Goal: Book appointment/travel/reservation

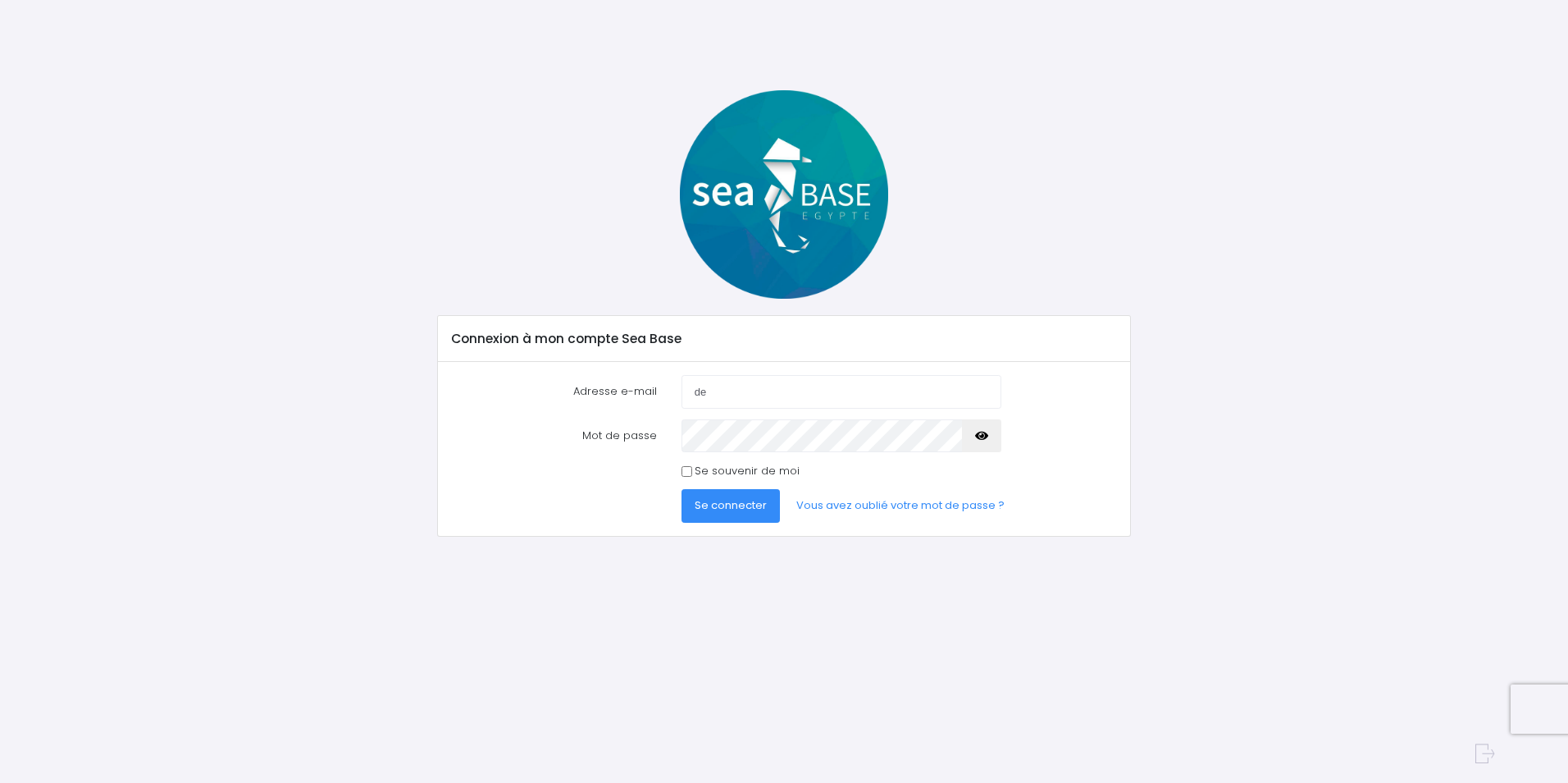
type input "delep@club-internet.fr"
click at [986, 429] on button "button" at bounding box center [982, 436] width 39 height 33
click at [729, 500] on span "Se connecter" at bounding box center [731, 504] width 72 height 15
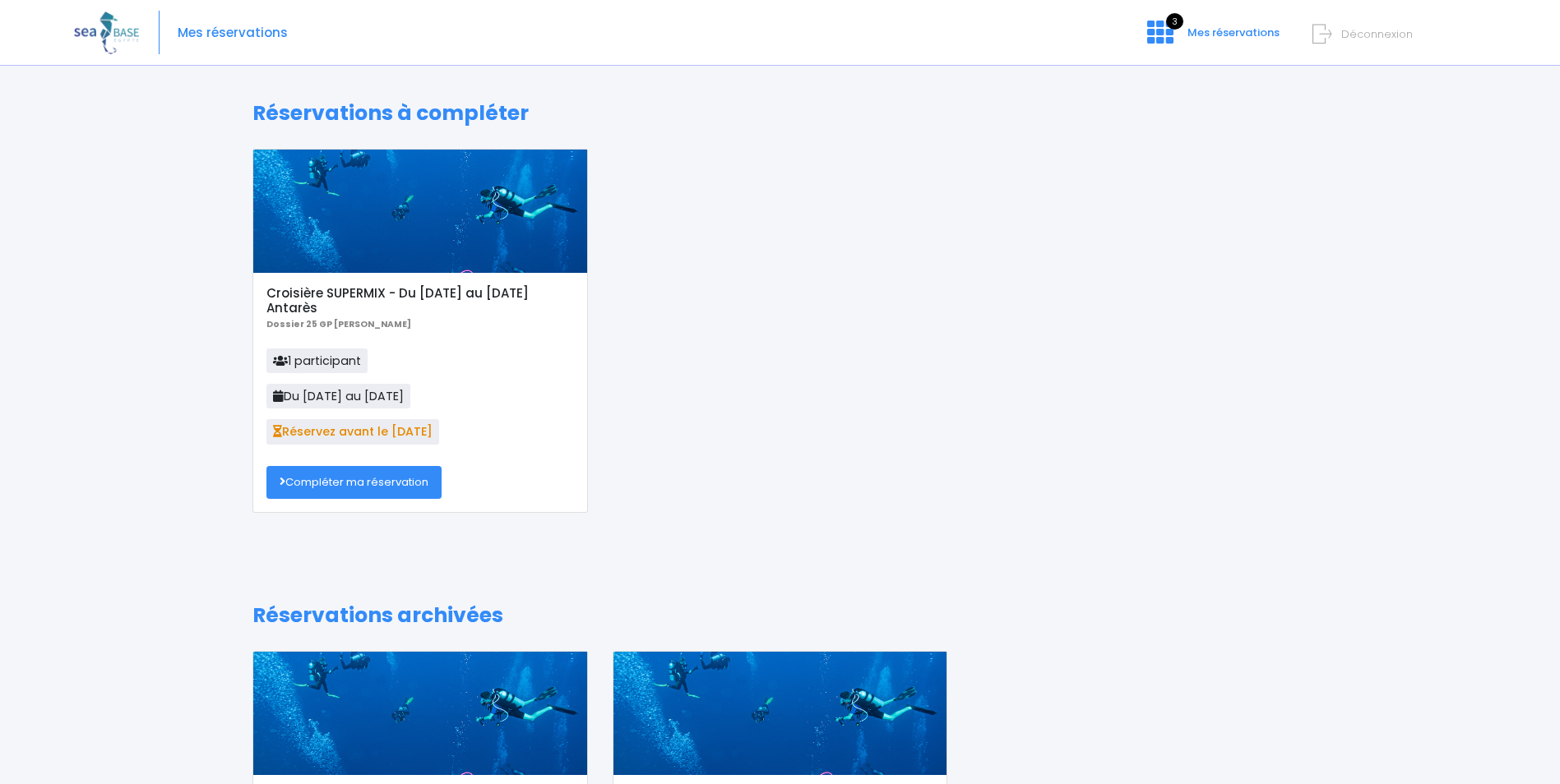
click at [398, 474] on link "Compléter ma réservation" at bounding box center [354, 482] width 175 height 33
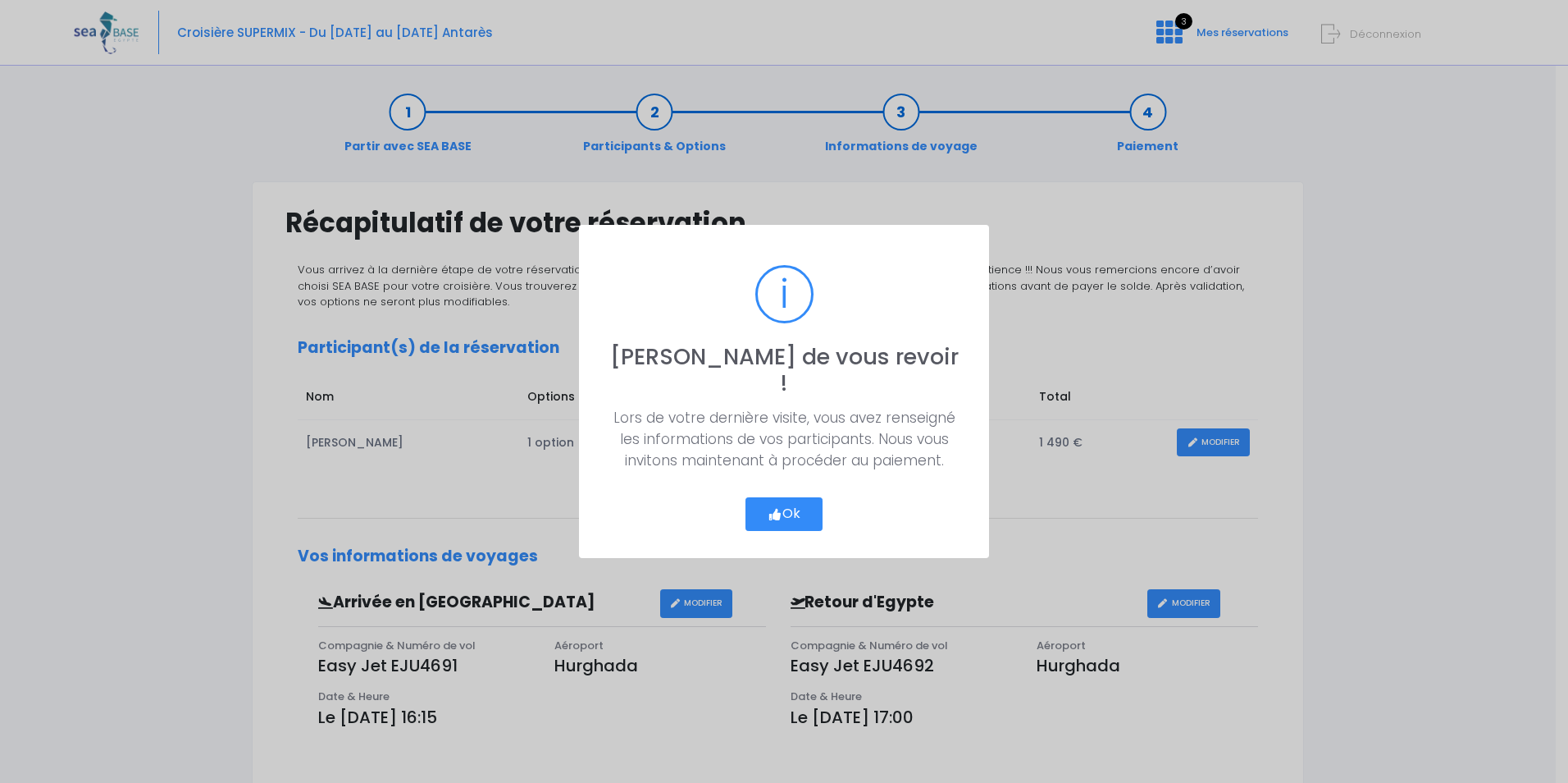
click at [785, 500] on button "Ok" at bounding box center [784, 514] width 77 height 35
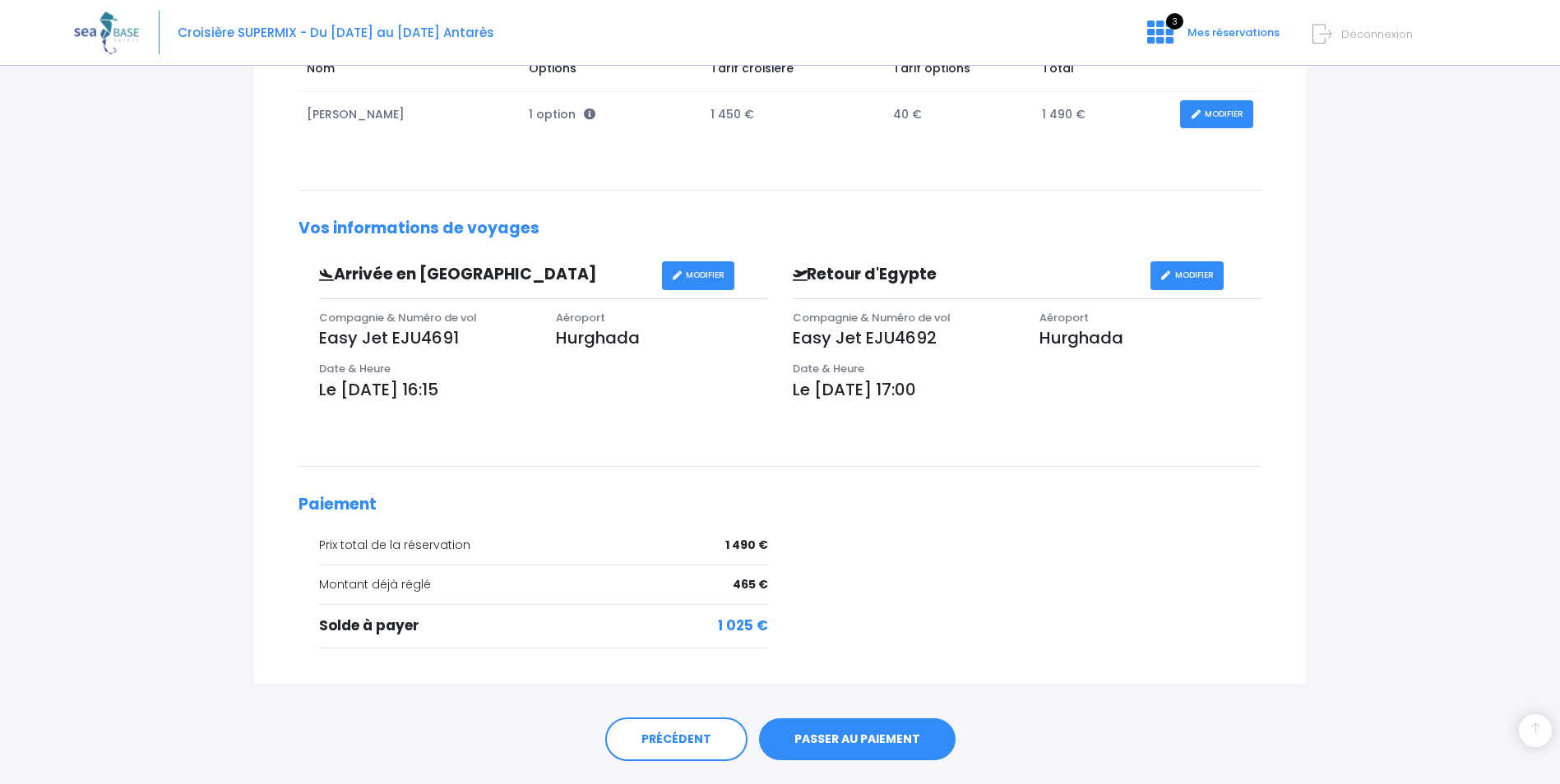
scroll to position [371, 0]
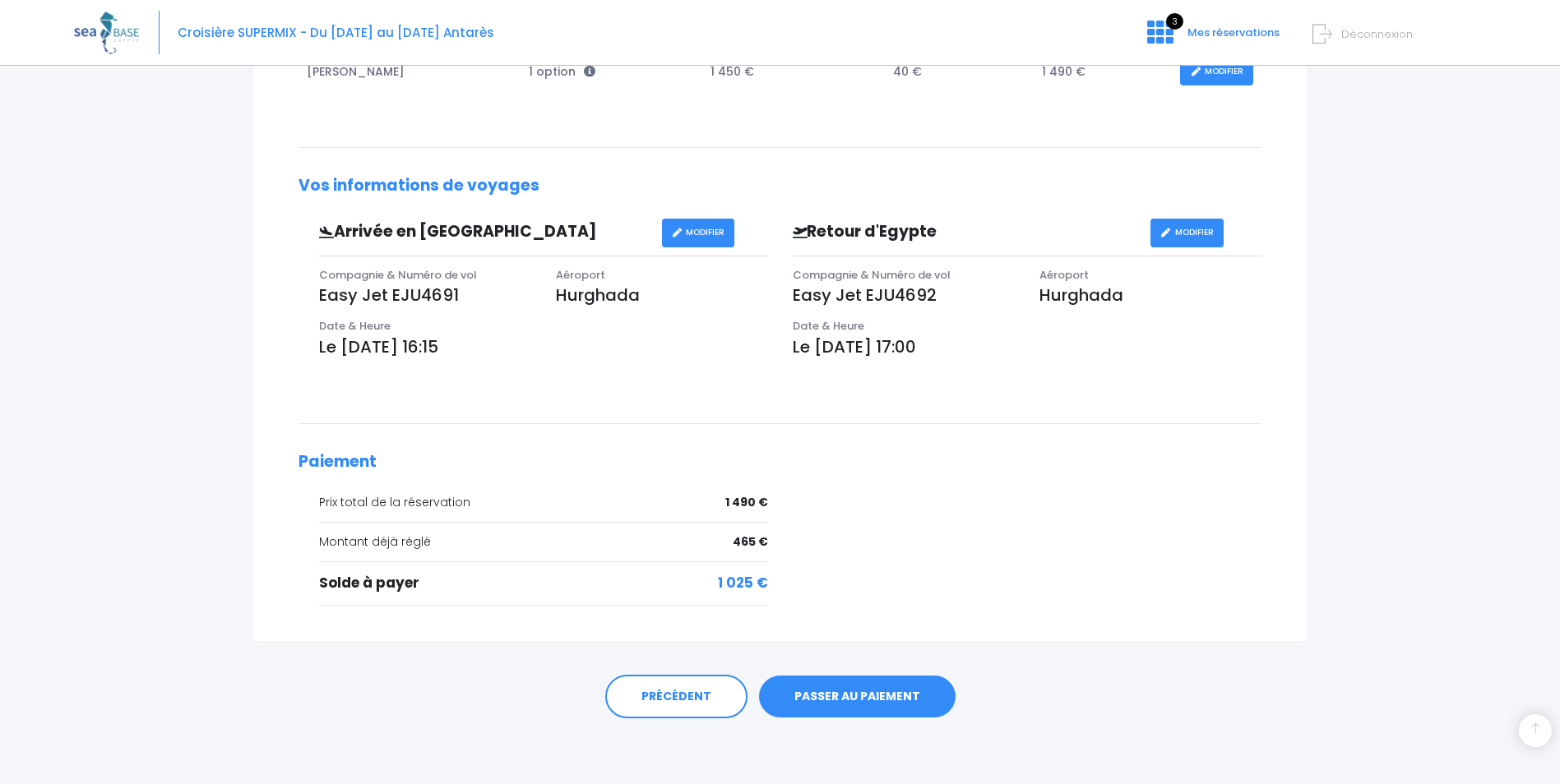
click at [864, 696] on link "PASSER AU PAIEMENT" at bounding box center [857, 697] width 197 height 43
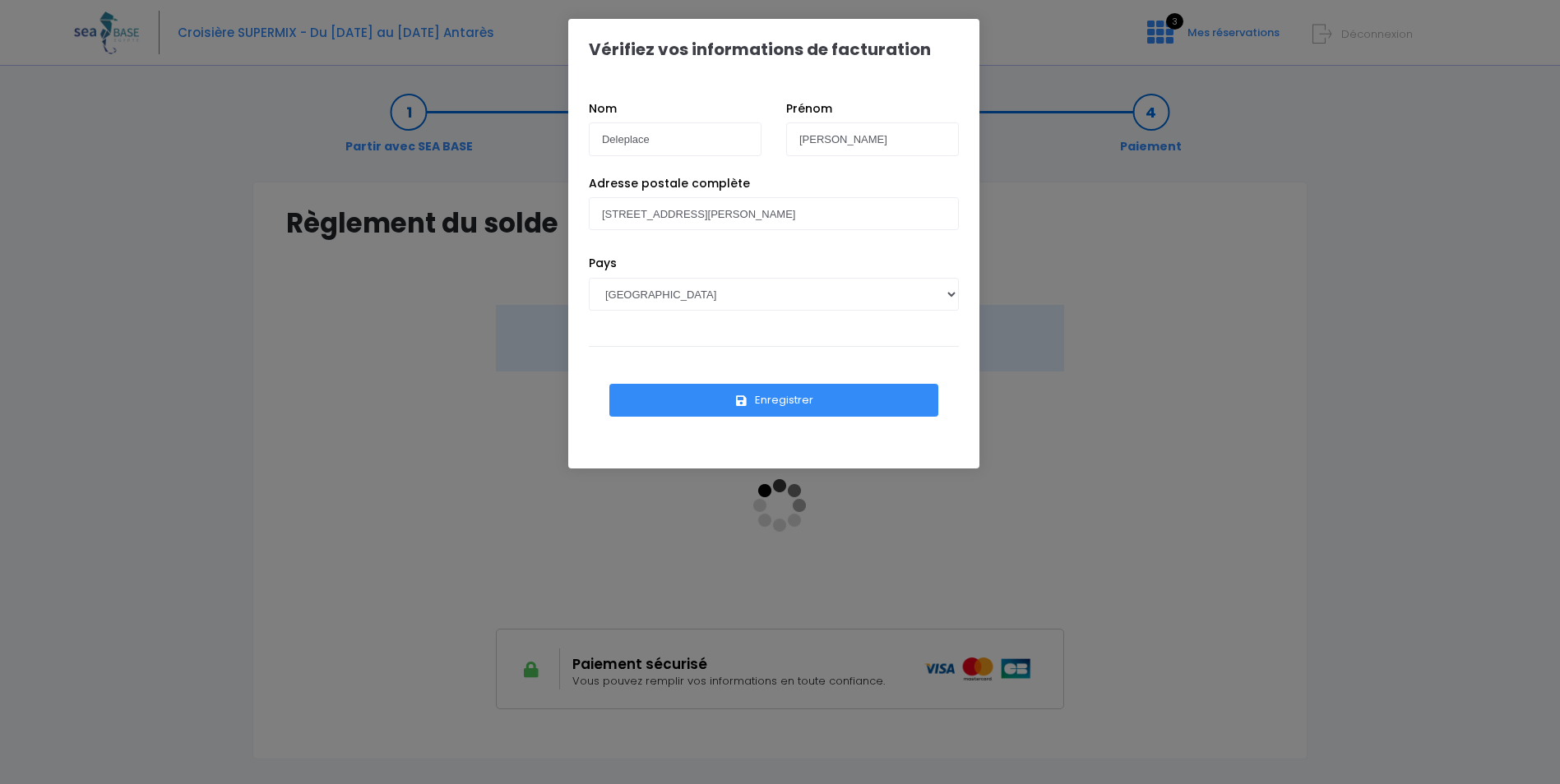
click at [784, 402] on button "Enregistrer" at bounding box center [774, 400] width 329 height 33
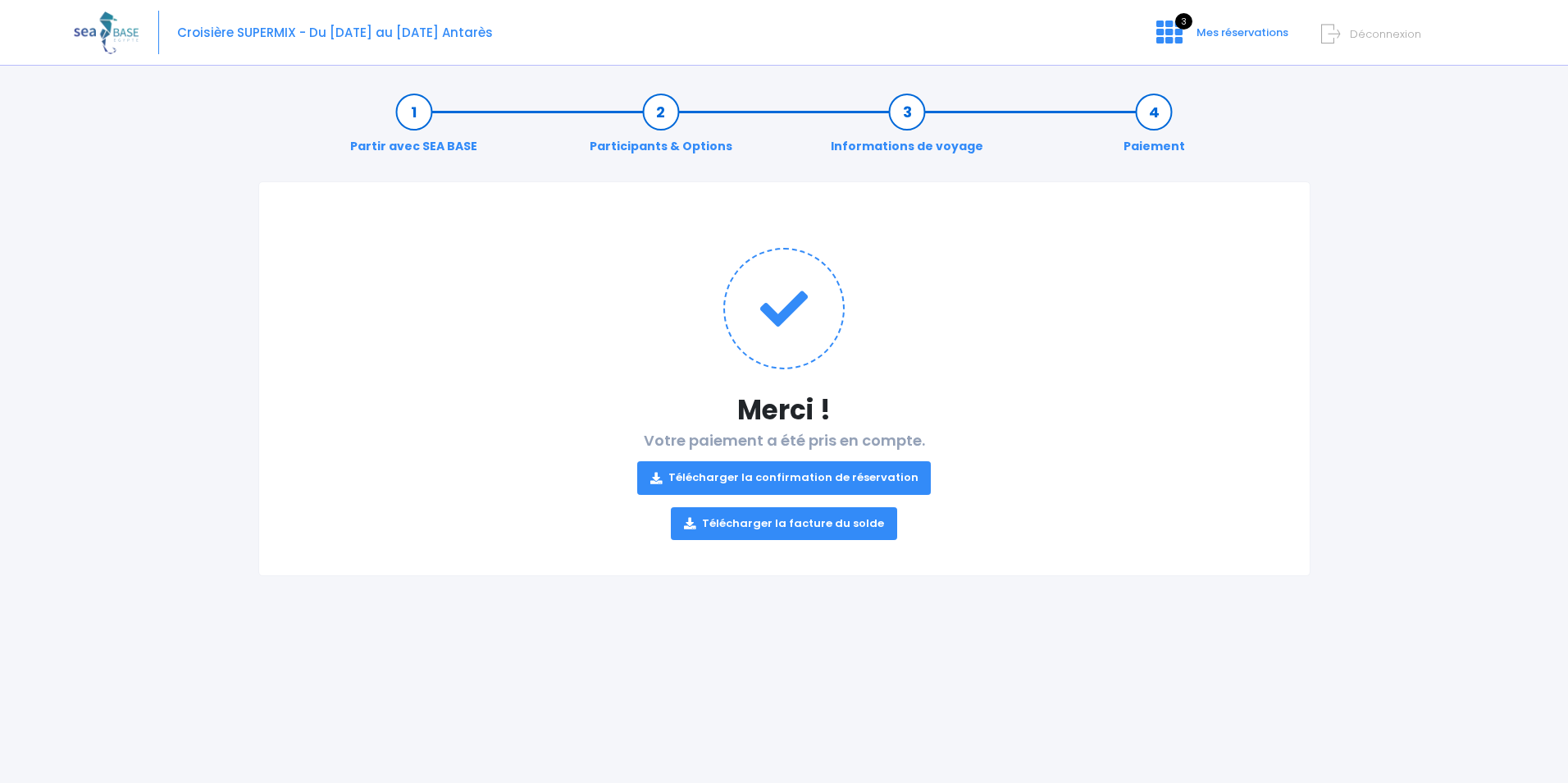
click at [898, 476] on link "Télécharger la confirmation de réservation" at bounding box center [784, 478] width 295 height 33
